Goal: Download file/media

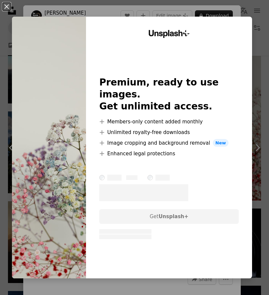
scroll to position [263, 0]
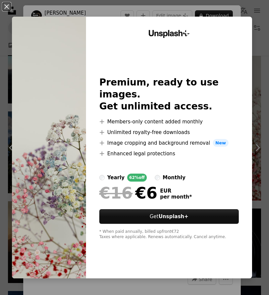
click at [5, 8] on button "An X shape" at bounding box center [7, 7] width 8 height 8
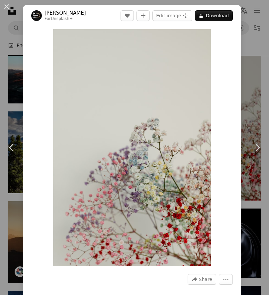
click at [10, 11] on button "An X shape" at bounding box center [7, 7] width 8 height 8
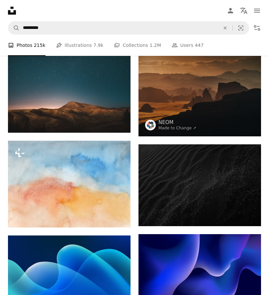
scroll to position [788, 0]
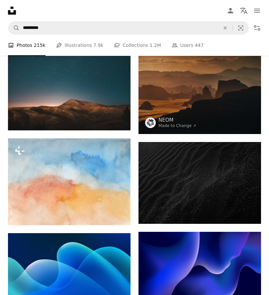
click at [108, 209] on button "A lock Download" at bounding box center [105, 213] width 37 height 11
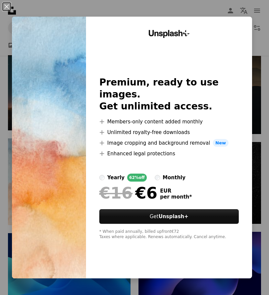
click at [11, 10] on button "An X shape" at bounding box center [7, 7] width 8 height 8
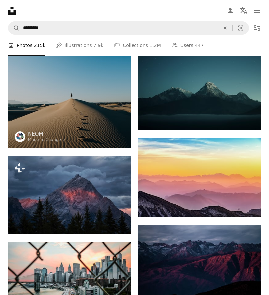
scroll to position [1130, 0]
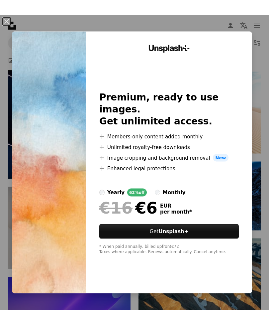
scroll to position [788, 0]
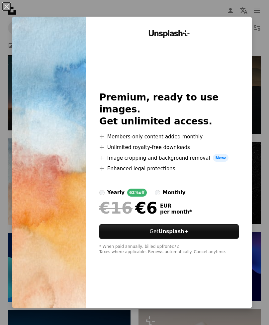
click at [11, 5] on button "An X shape" at bounding box center [7, 7] width 8 height 8
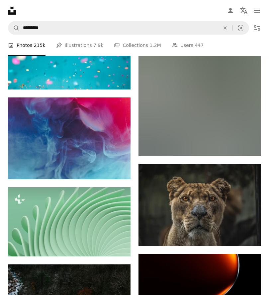
scroll to position [25191, 0]
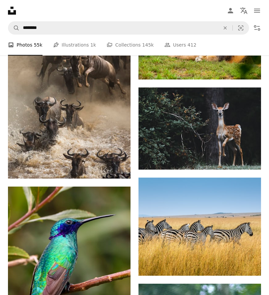
scroll to position [358, 0]
